Goal: Check status: Check status

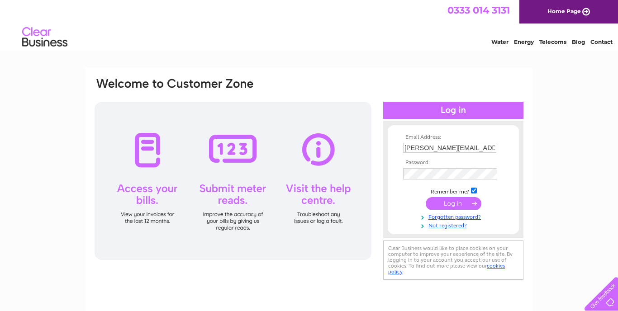
click at [449, 202] on input "submit" at bounding box center [454, 203] width 56 height 13
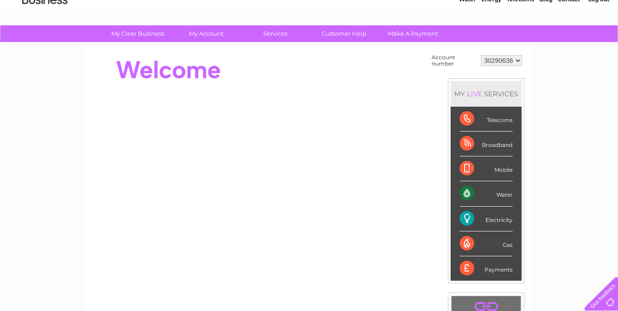
scroll to position [43, 0]
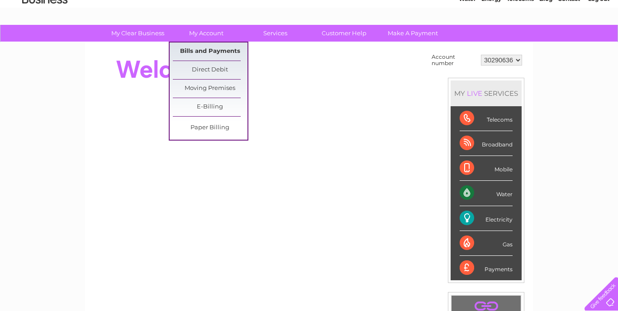
click at [207, 50] on link "Bills and Payments" at bounding box center [210, 52] width 75 height 18
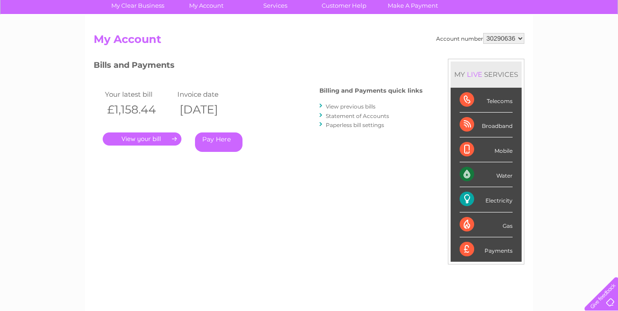
scroll to position [77, 0]
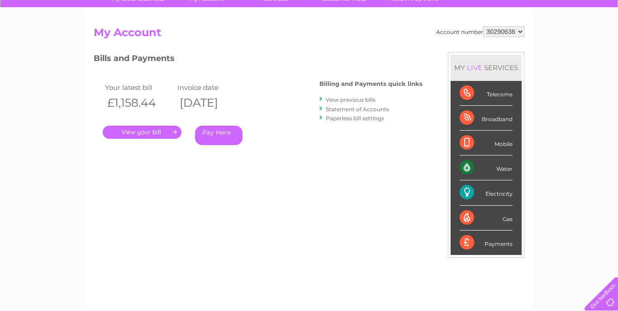
click at [355, 99] on link "View previous bills" at bounding box center [351, 99] width 50 height 7
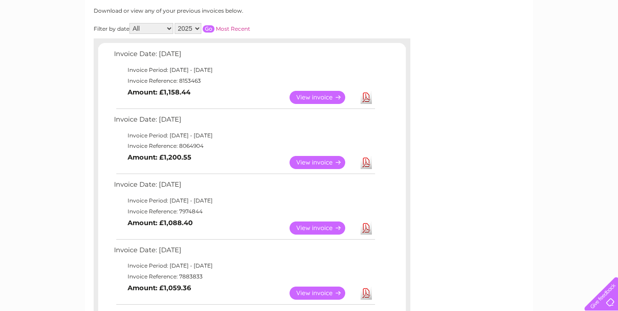
scroll to position [118, 0]
